Goal: Task Accomplishment & Management: Manage account settings

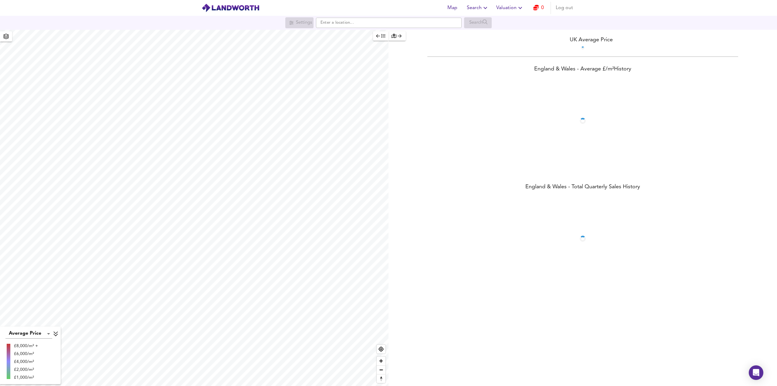
click at [510, 6] on span "Valuation" at bounding box center [510, 8] width 28 height 8
click at [503, 32] on li "Valuation Report History" at bounding box center [510, 32] width 73 height 11
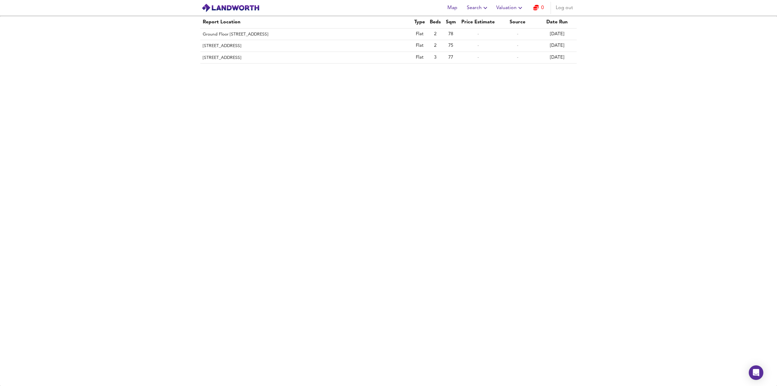
click at [517, 10] on span "Valuation" at bounding box center [510, 8] width 28 height 8
click at [559, 9] on span "Log out" at bounding box center [564, 8] width 17 height 8
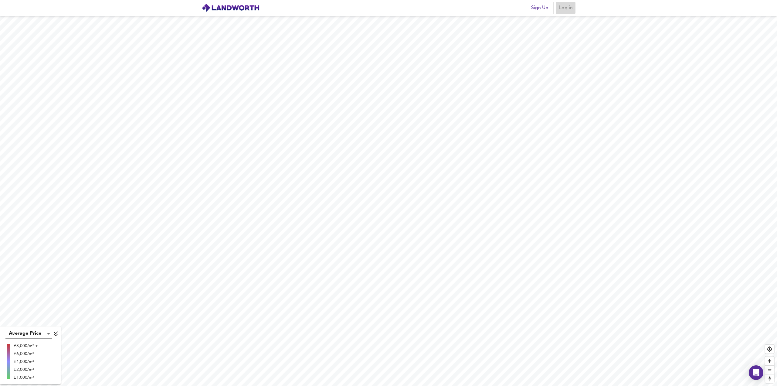
click at [559, 10] on span "Log in" at bounding box center [565, 8] width 15 height 8
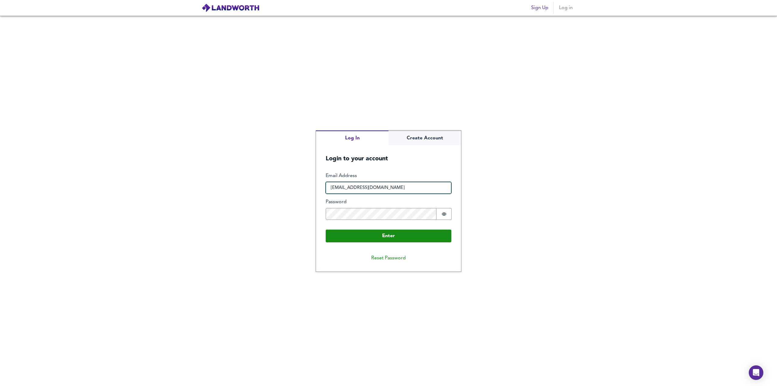
click at [378, 187] on input "isgoed81@gmail.com" at bounding box center [389, 188] width 126 height 12
type input "james_in_space2000@yahoo.co.uk"
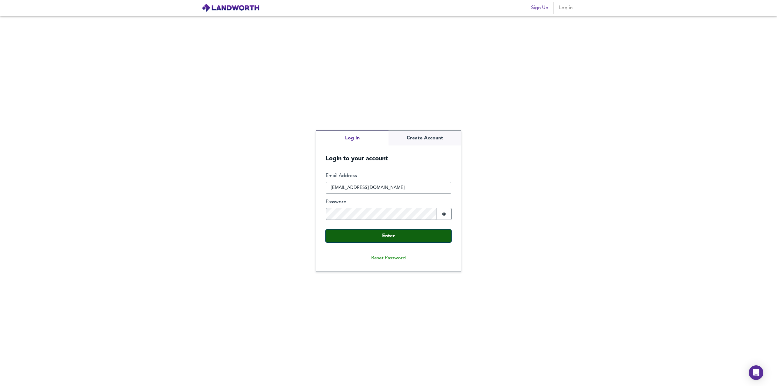
click at [389, 241] on button "Enter" at bounding box center [389, 235] width 126 height 13
